Goal: Communication & Community: Answer question/provide support

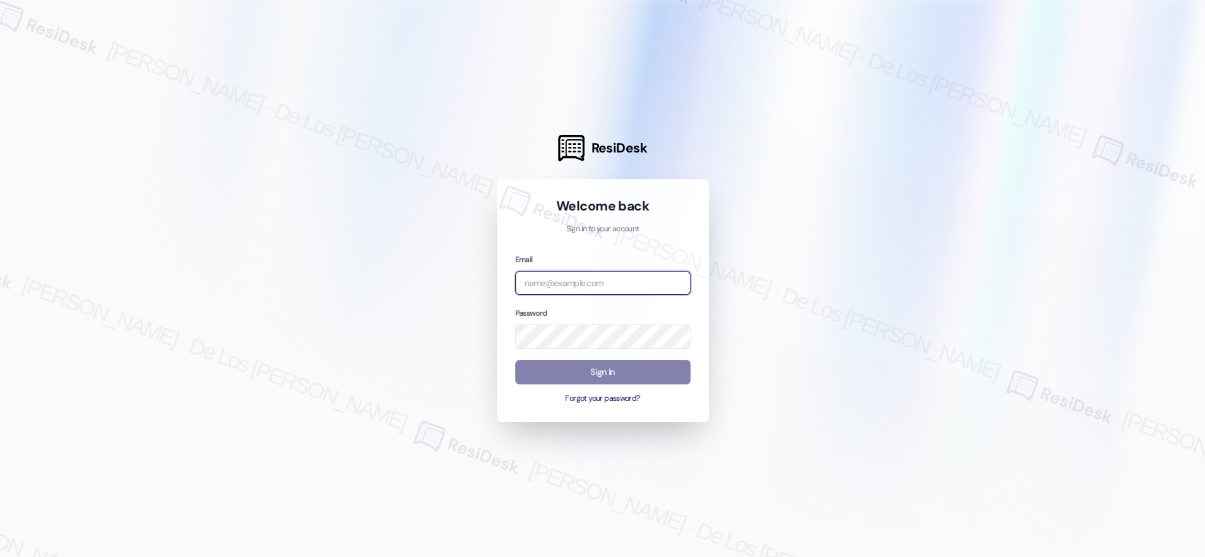
click at [614, 286] on input "email" at bounding box center [602, 283] width 175 height 25
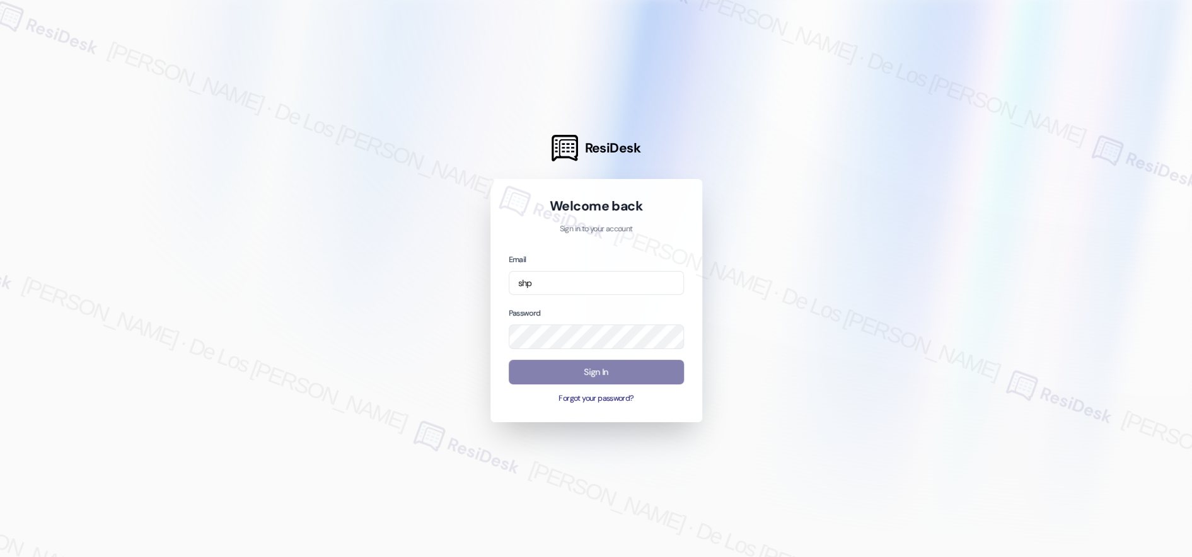
click at [356, 244] on div at bounding box center [596, 278] width 1192 height 557
click at [583, 274] on input "shp" at bounding box center [596, 283] width 175 height 25
type input "[EMAIL_ADDRESS][PERSON_NAME][PERSON_NAME][DOMAIN_NAME]"
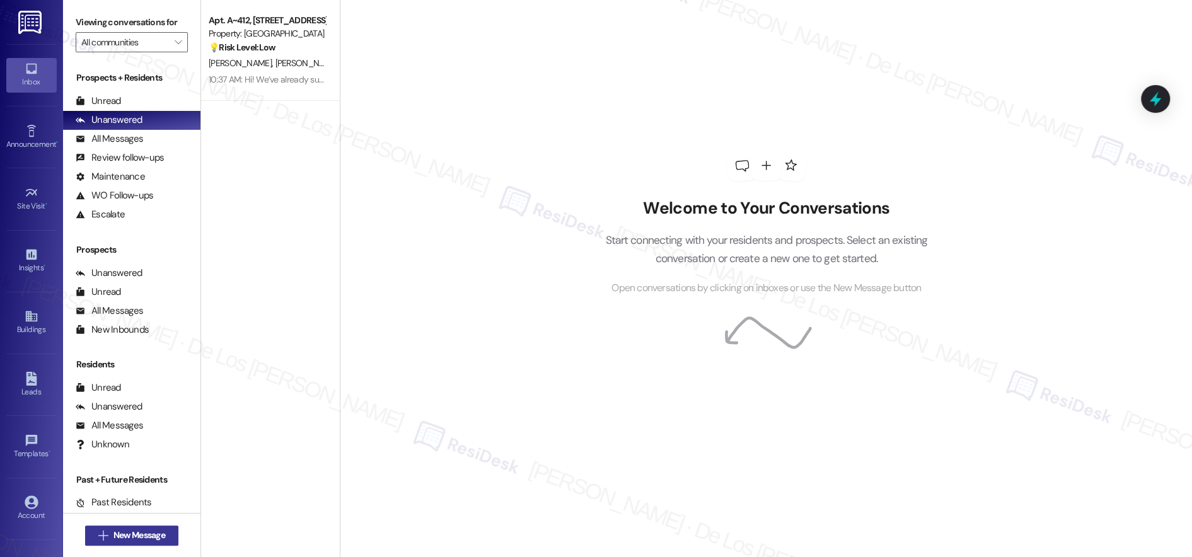
click at [125, 532] on span "New Message" at bounding box center [140, 535] width 52 height 13
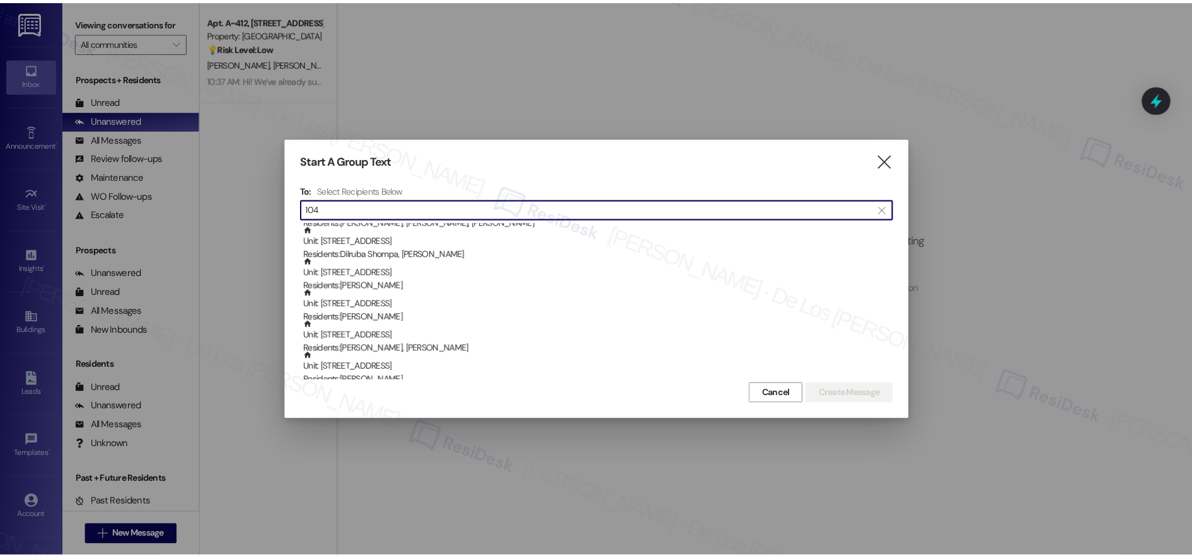
scroll to position [1359, 0]
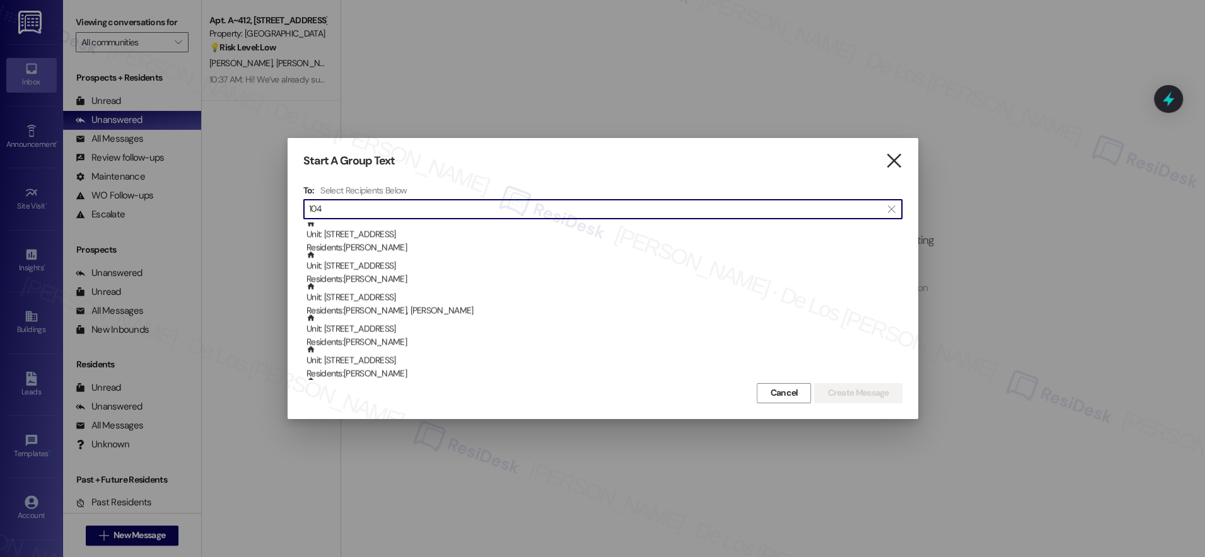
type input "104"
click at [890, 163] on icon "" at bounding box center [893, 160] width 17 height 13
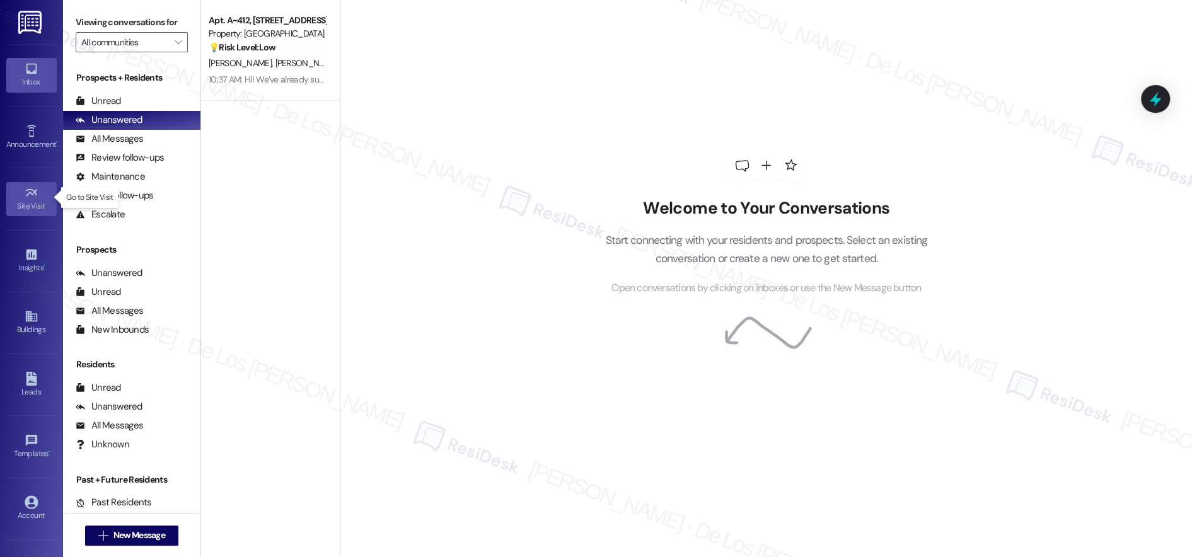
click at [23, 200] on div "Site Visit •" at bounding box center [31, 206] width 63 height 13
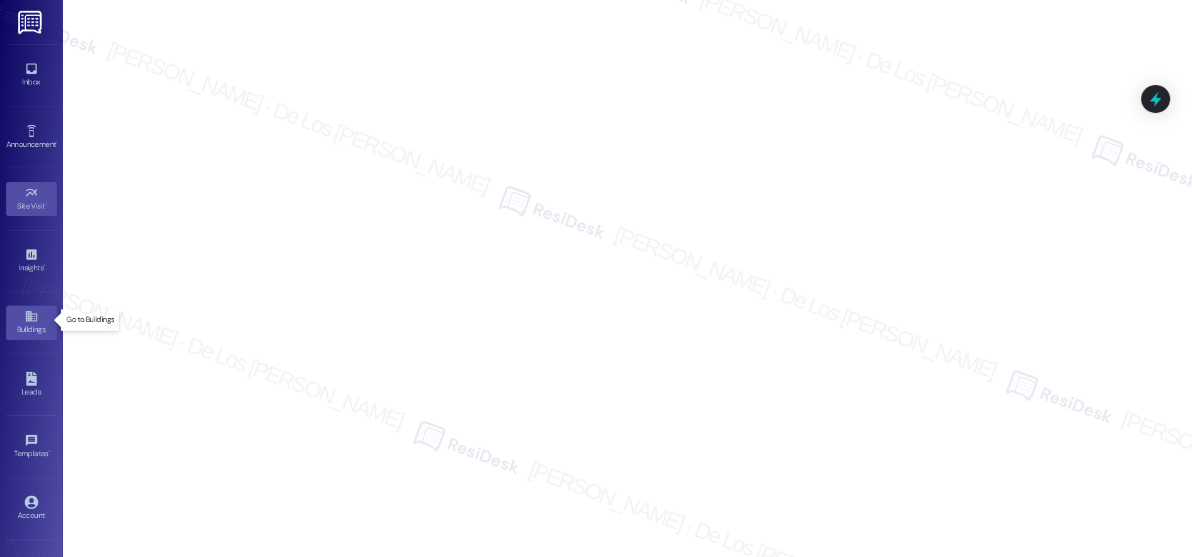
click at [21, 320] on link "Buildings" at bounding box center [31, 323] width 50 height 34
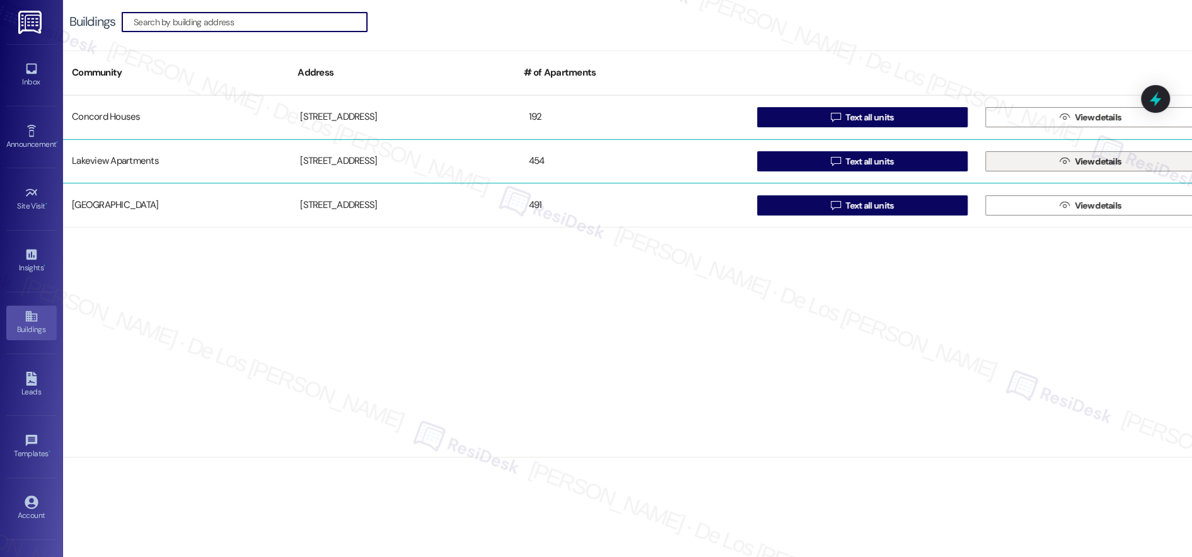
click at [1073, 158] on span "View details" at bounding box center [1099, 161] width 52 height 13
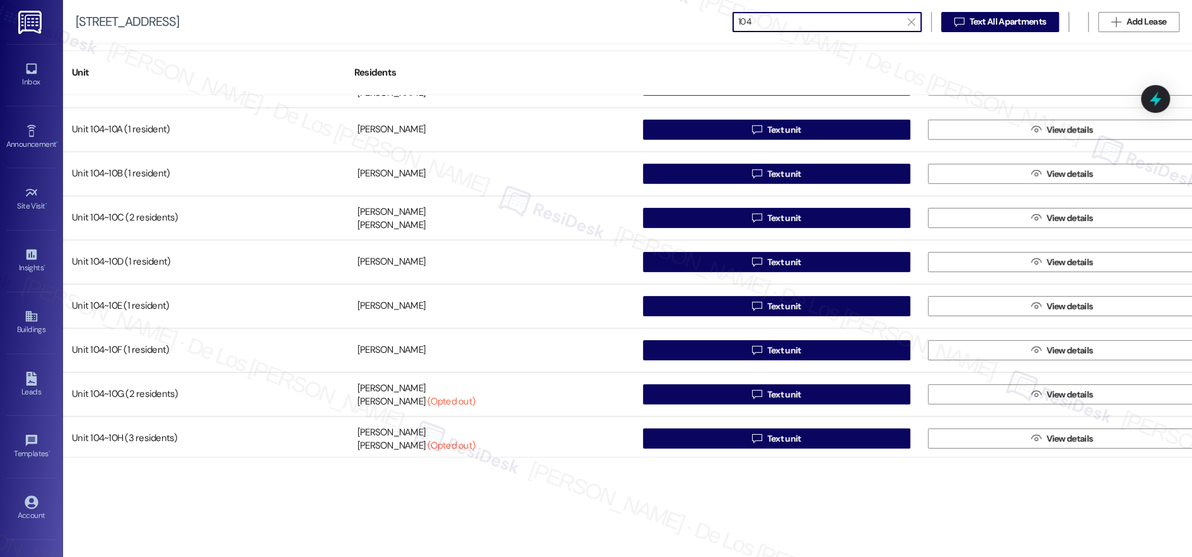
scroll to position [2815, 0]
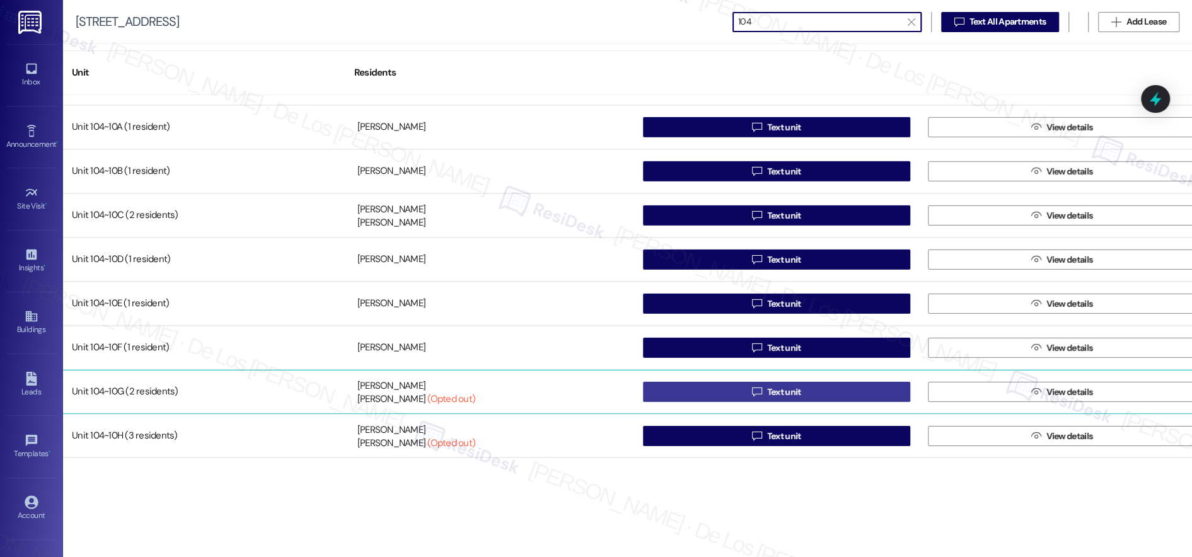
type input "104"
click at [851, 395] on button " Text unit" at bounding box center [777, 392] width 268 height 20
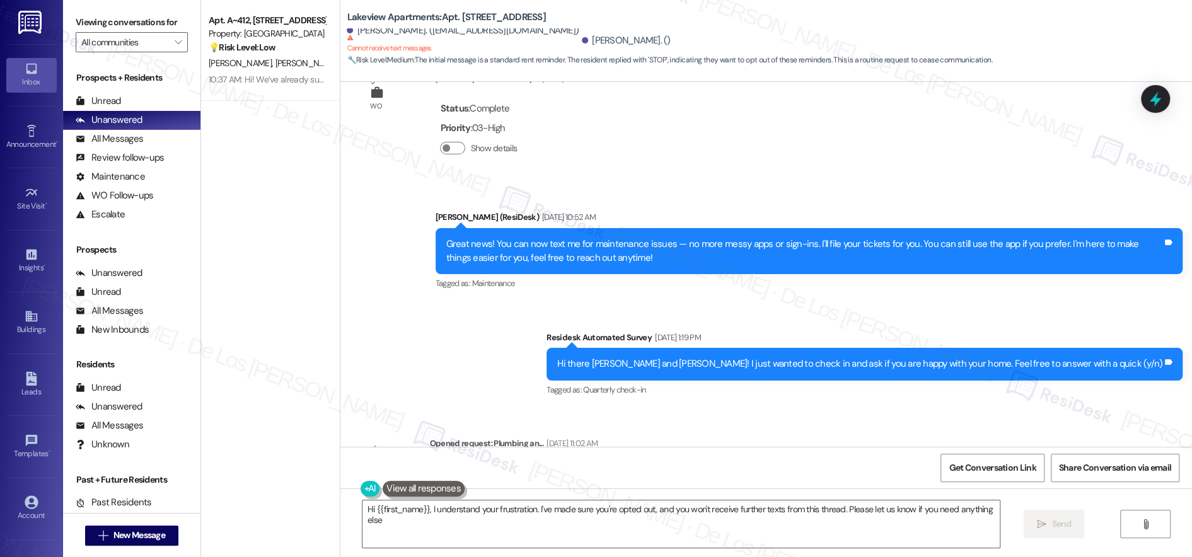
type textarea "Hi {{first_name}}, I understand your frustration. I've made sure you're opted o…"
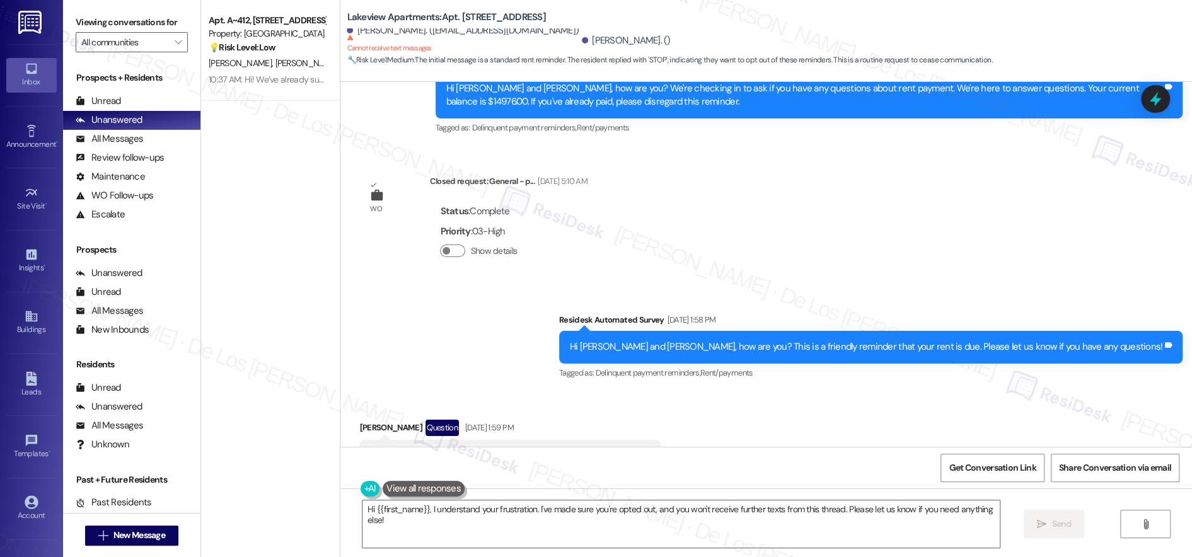
scroll to position [1527, 0]
click at [957, 466] on button "Get Conversation Link" at bounding box center [992, 468] width 103 height 28
click at [964, 463] on span "Get Conversation Link" at bounding box center [992, 468] width 87 height 13
click at [31, 329] on div "Buildings" at bounding box center [31, 329] width 63 height 13
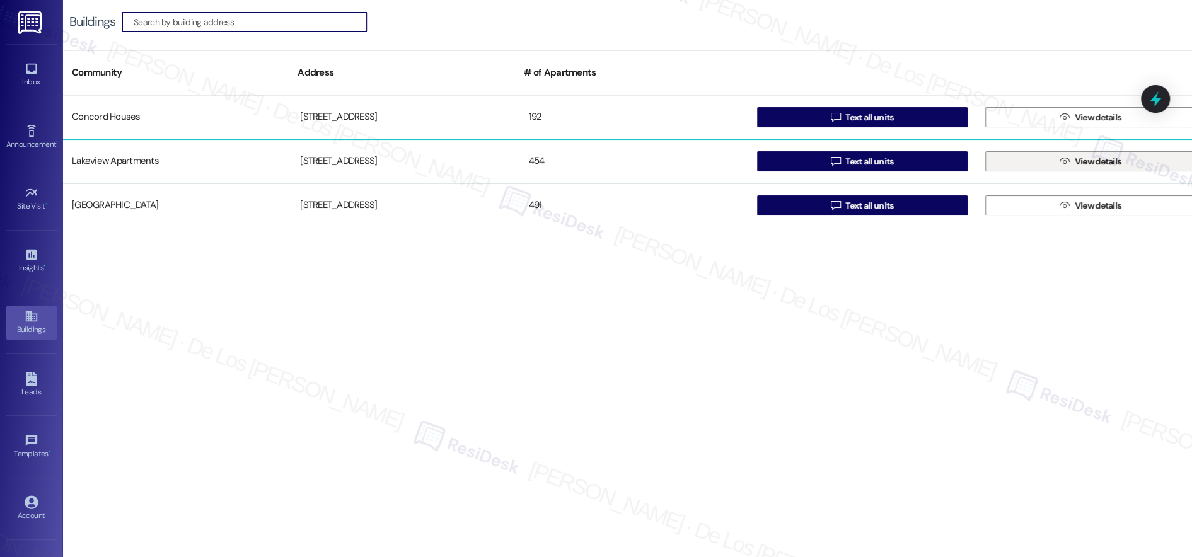
click at [1045, 165] on button " View details" at bounding box center [1091, 161] width 211 height 20
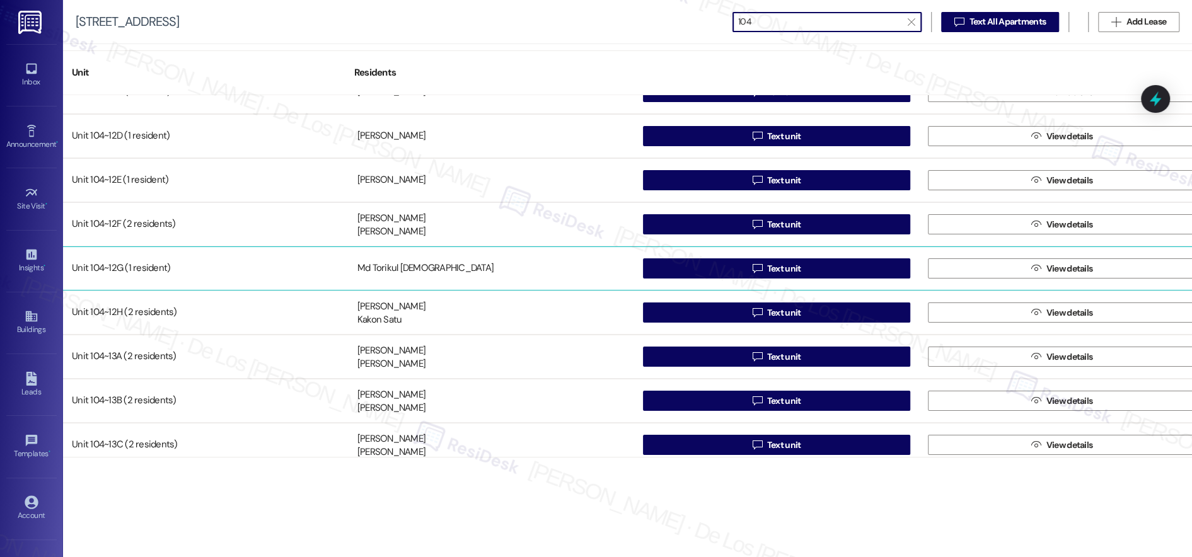
scroll to position [3643, 0]
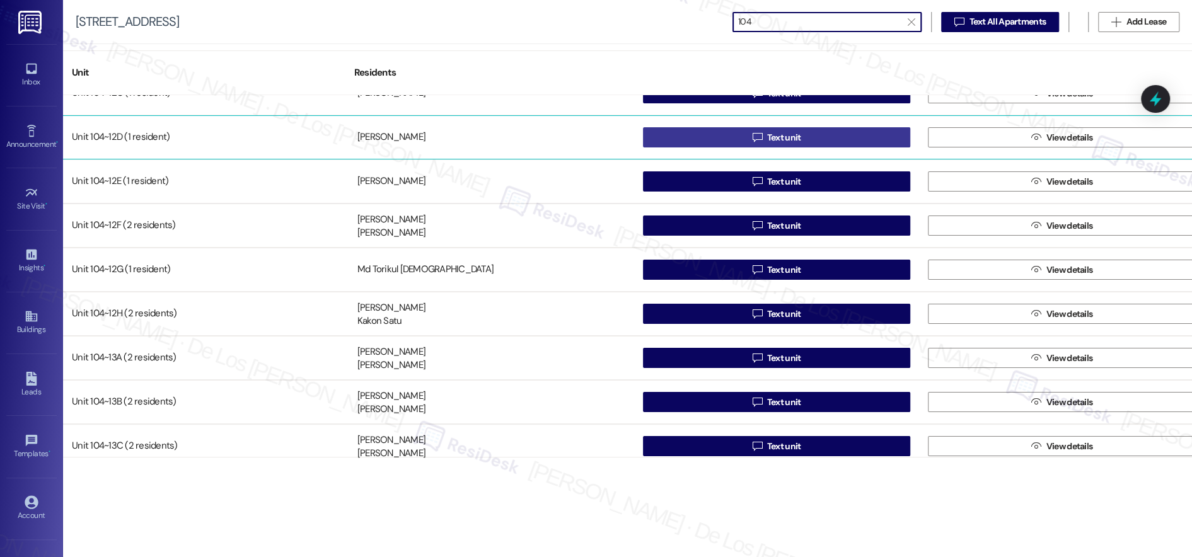
type input "104"
click at [759, 135] on span " Text unit" at bounding box center [777, 137] width 54 height 19
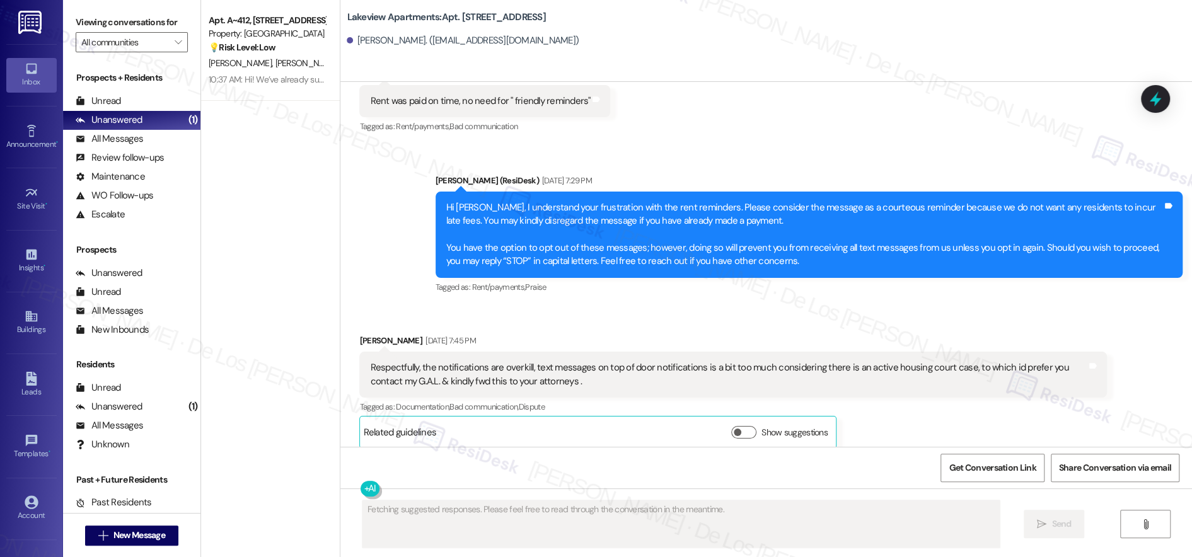
scroll to position [2327, 0]
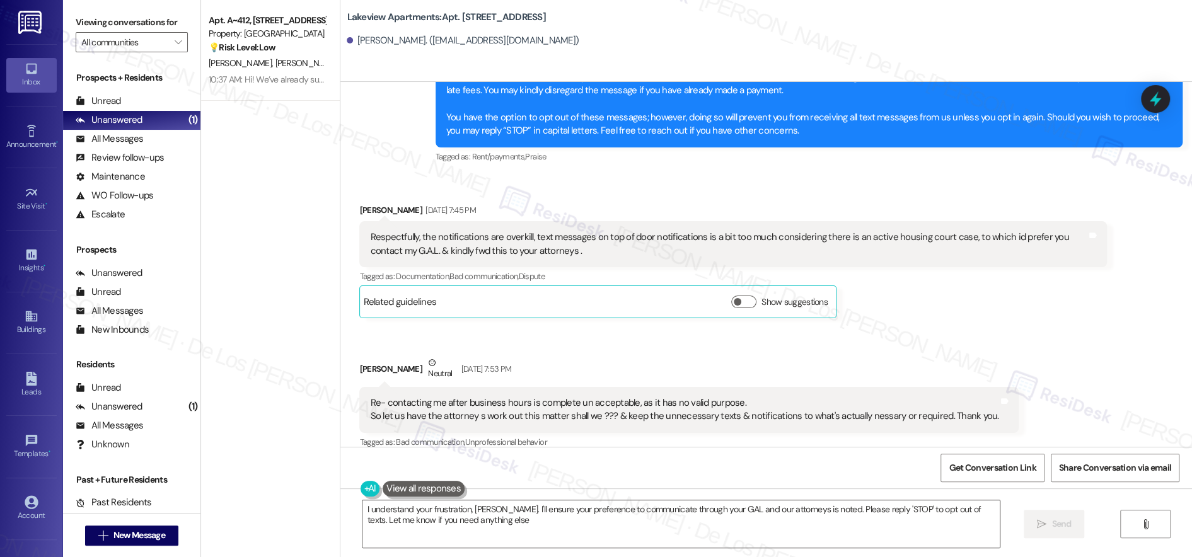
type textarea "I understand your frustration, [PERSON_NAME]. I'll ensure your preference to co…"
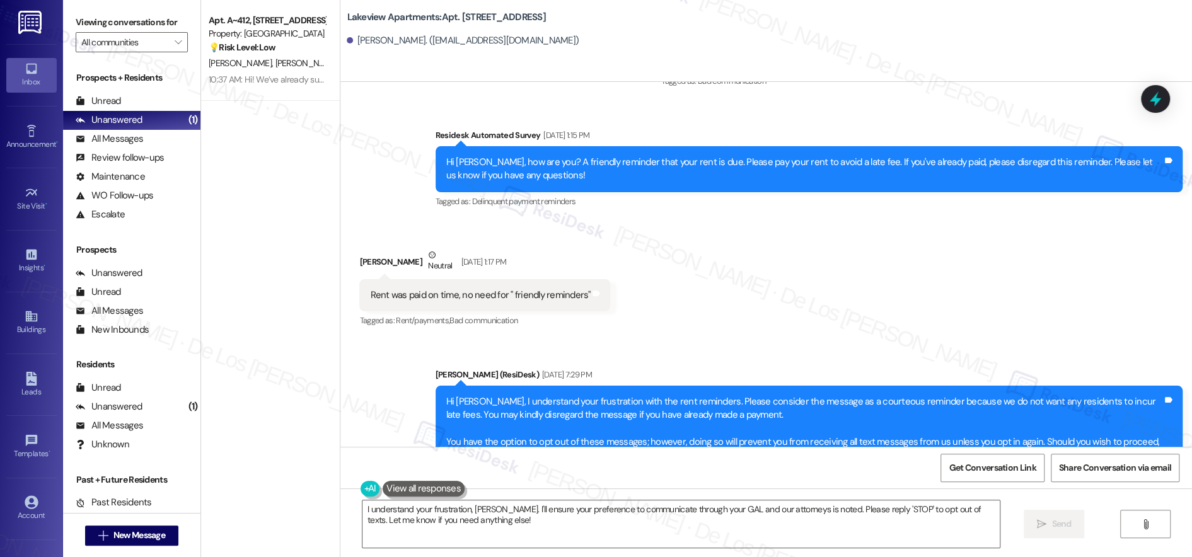
scroll to position [2003, 0]
click at [987, 474] on span "Get Conversation Link" at bounding box center [992, 468] width 87 height 13
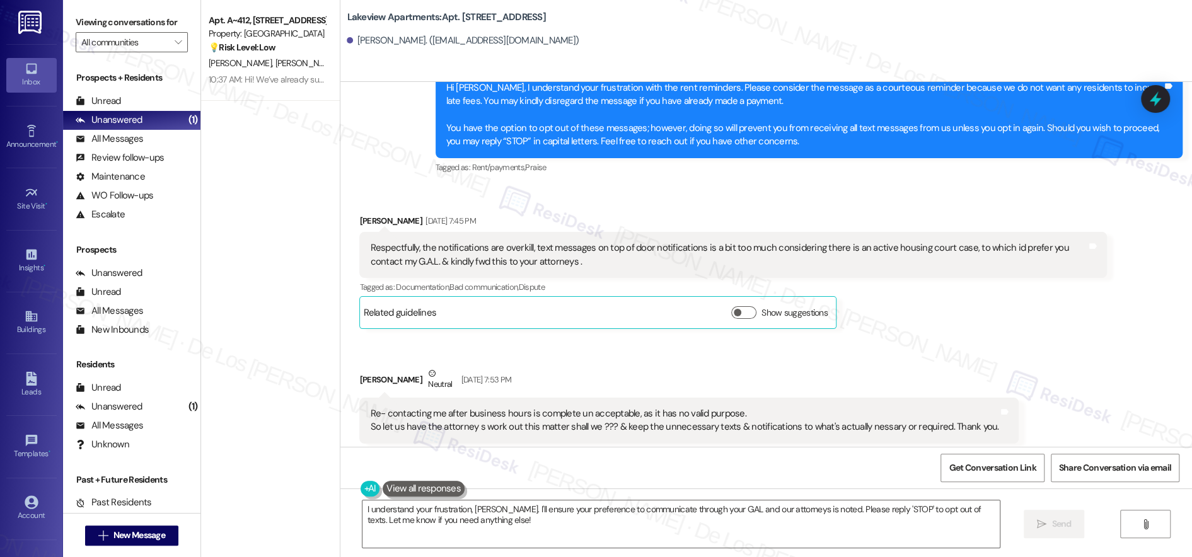
scroll to position [2313, 0]
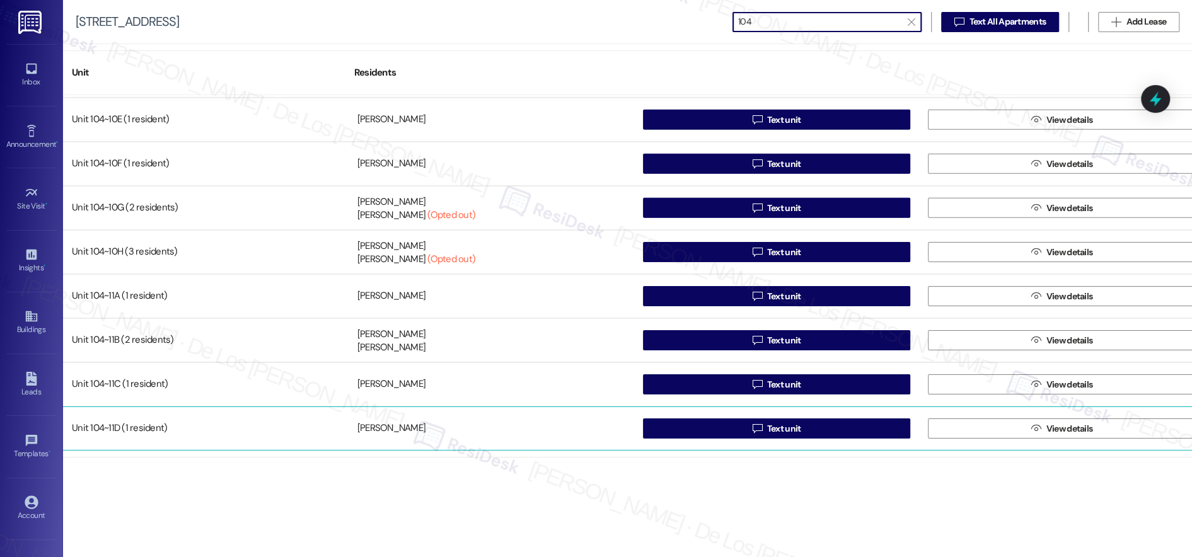
scroll to position [2998, 0]
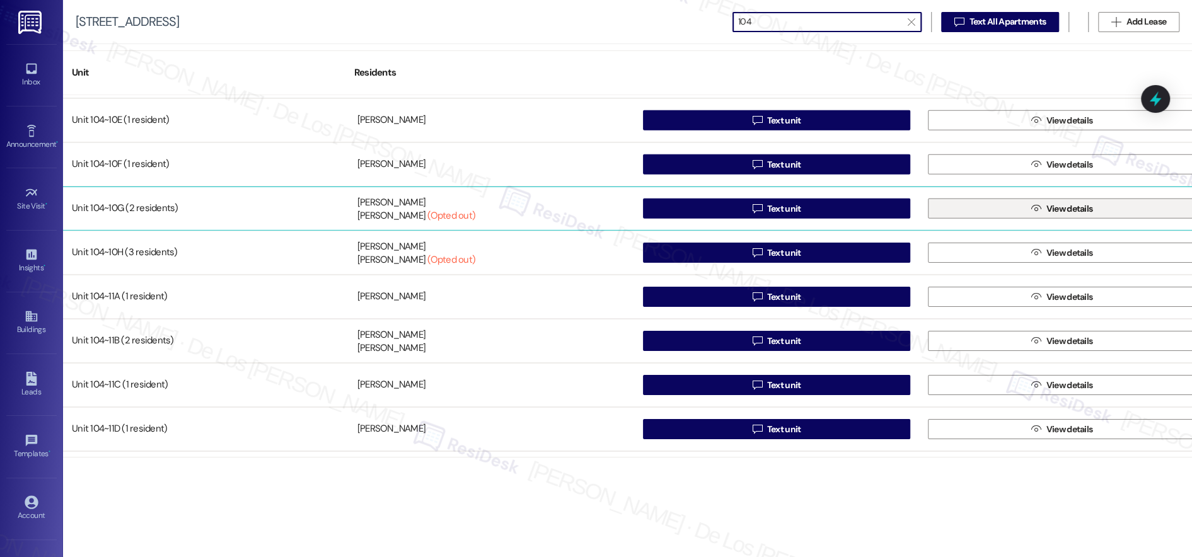
type input "104"
click at [1018, 212] on button " View details" at bounding box center [1062, 209] width 268 height 20
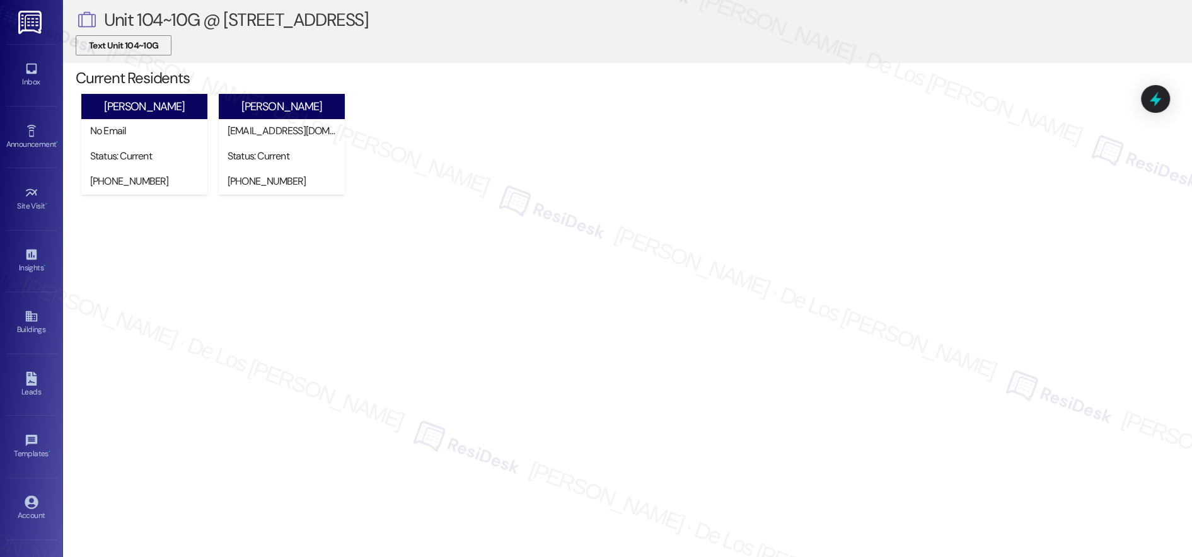
click at [127, 46] on span "Text Unit 104~10G" at bounding box center [123, 45] width 69 height 13
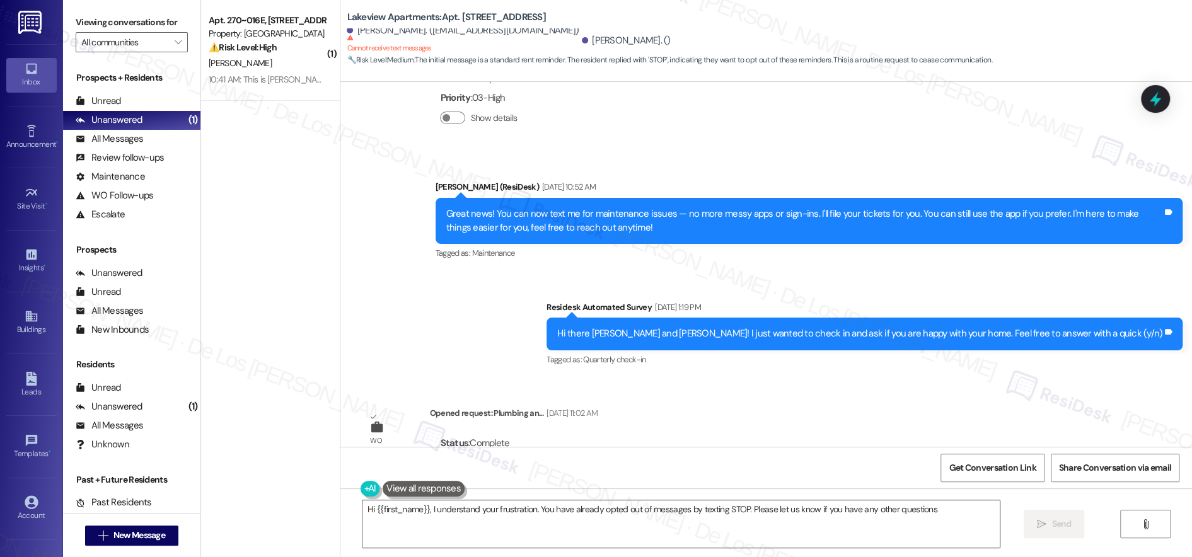
type textarea "Hi {{first_name}}, I understand your frustration. You have already opted out of…"
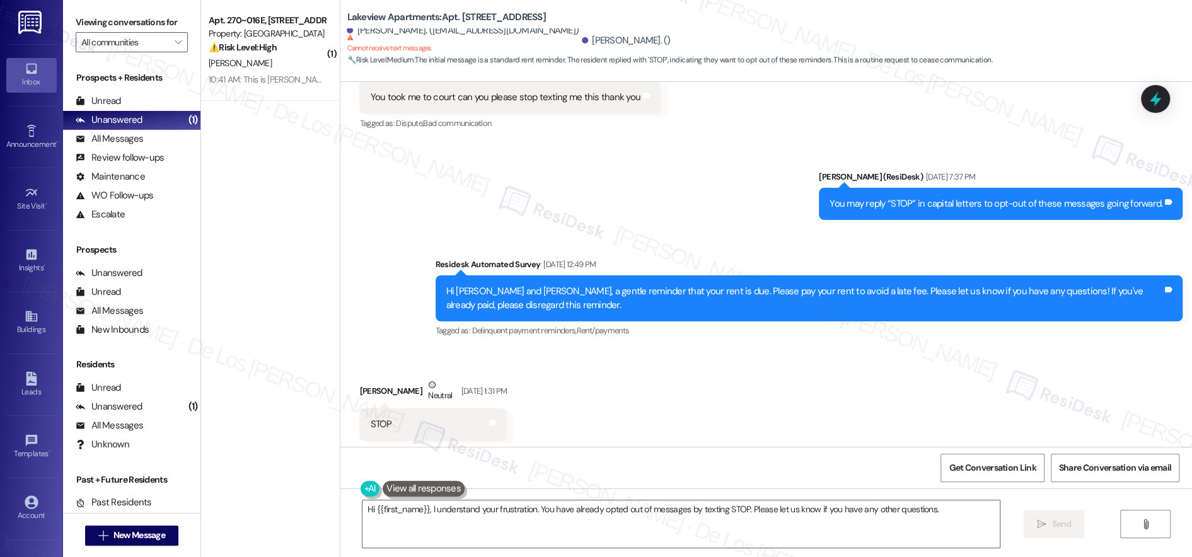
scroll to position [2257, 0]
